Goal: Check status

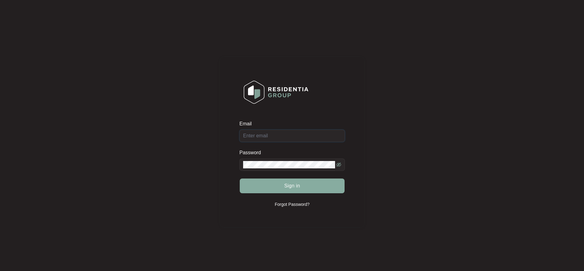
type input "[EMAIL_ADDRESS][DOMAIN_NAME]"
click at [299, 181] on button "Sign in" at bounding box center [292, 185] width 105 height 15
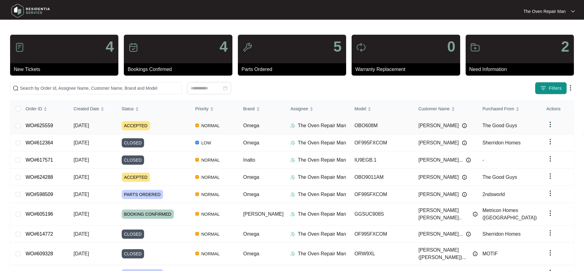
click at [174, 130] on td "ACCEPTED" at bounding box center [154, 125] width 74 height 17
click at [178, 144] on div "CLOSED" at bounding box center [156, 142] width 69 height 9
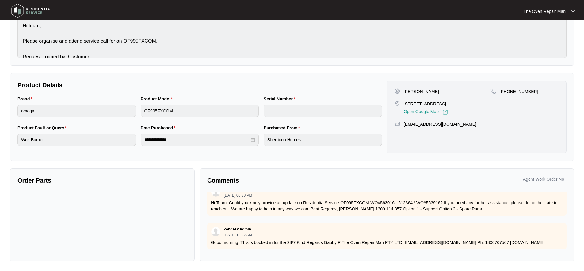
scroll to position [9, 0]
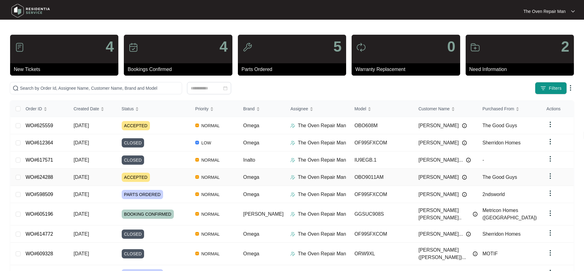
click at [159, 176] on div "ACCEPTED" at bounding box center [156, 176] width 69 height 9
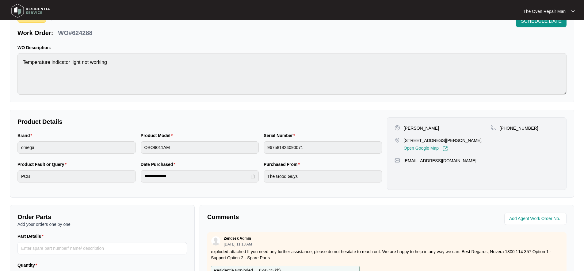
scroll to position [34, 0]
drag, startPoint x: 407, startPoint y: 126, endPoint x: 403, endPoint y: 128, distance: 4.6
click at [403, 128] on div "[PERSON_NAME]" at bounding box center [443, 128] width 96 height 6
copy p "[PERSON_NAME]"
drag, startPoint x: 527, startPoint y: 128, endPoint x: 506, endPoint y: 128, distance: 20.9
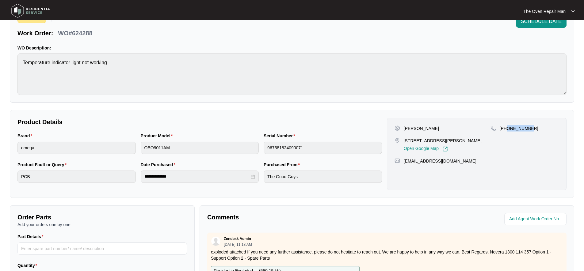
click at [506, 128] on div "[PHONE_NUMBER]" at bounding box center [525, 128] width 68 height 6
copy p "403352846"
drag, startPoint x: 436, startPoint y: 162, endPoint x: 403, endPoint y: 158, distance: 33.0
click at [404, 158] on div "[EMAIL_ADDRESS][DOMAIN_NAME]" at bounding box center [477, 161] width 164 height 6
copy p "[EMAIL_ADDRESS][DOMAIN_NAME]"
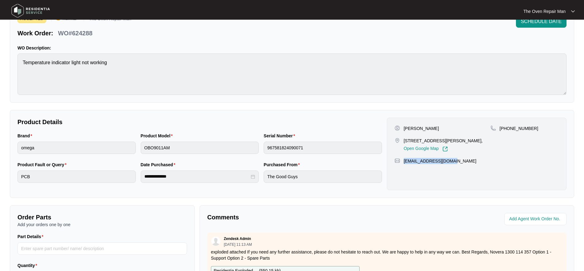
drag, startPoint x: 471, startPoint y: 140, endPoint x: 404, endPoint y: 141, distance: 67.2
click at [404, 141] on div "[STREET_ADDRESS][PERSON_NAME], Open Google Map" at bounding box center [443, 144] width 96 height 14
copy p "[STREET_ADDRESS][PERSON_NAME],"
